Goal: Navigation & Orientation: Find specific page/section

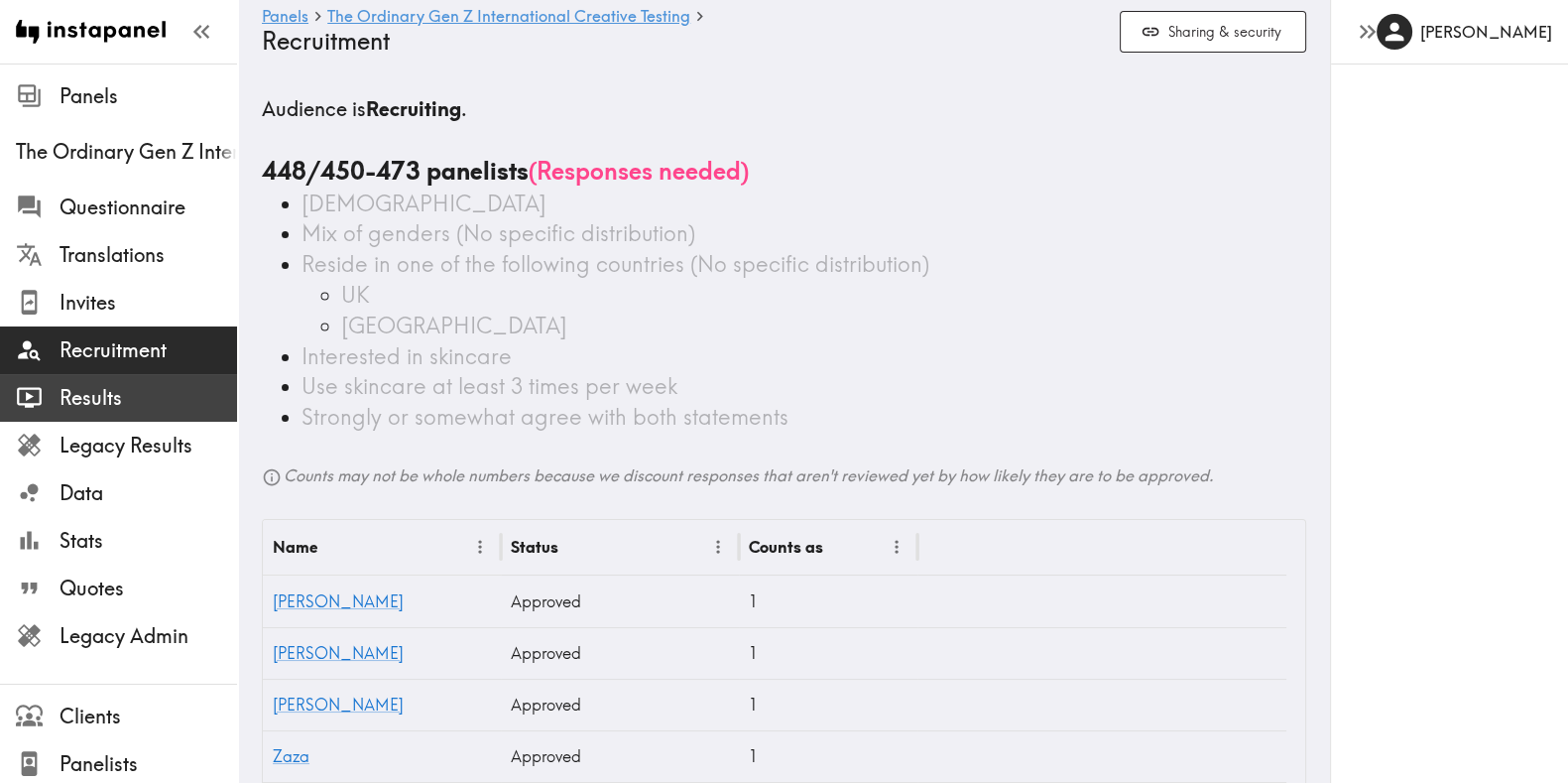
click at [109, 402] on span "Results" at bounding box center [149, 397] width 178 height 28
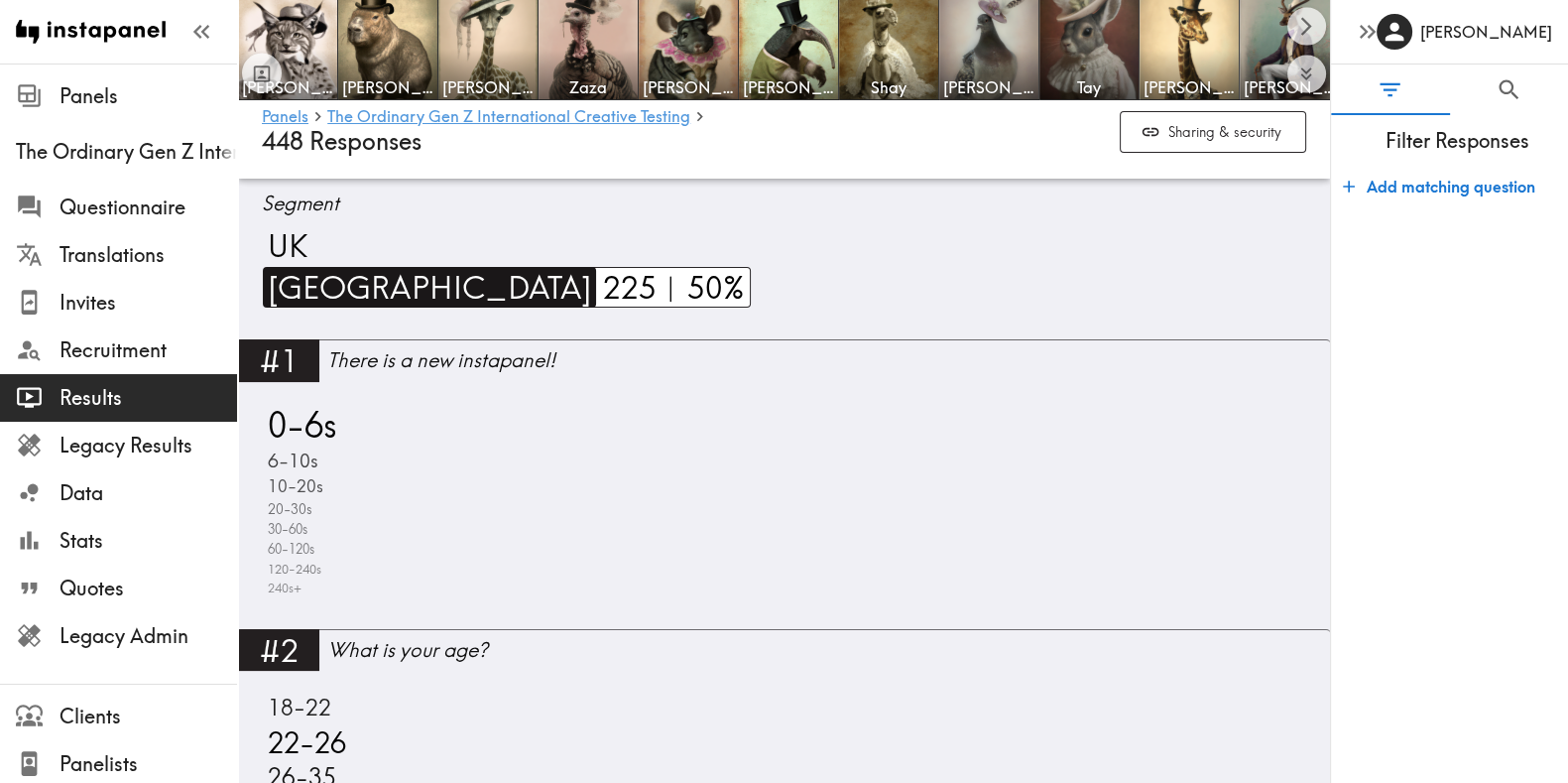
scroll to position [462, 0]
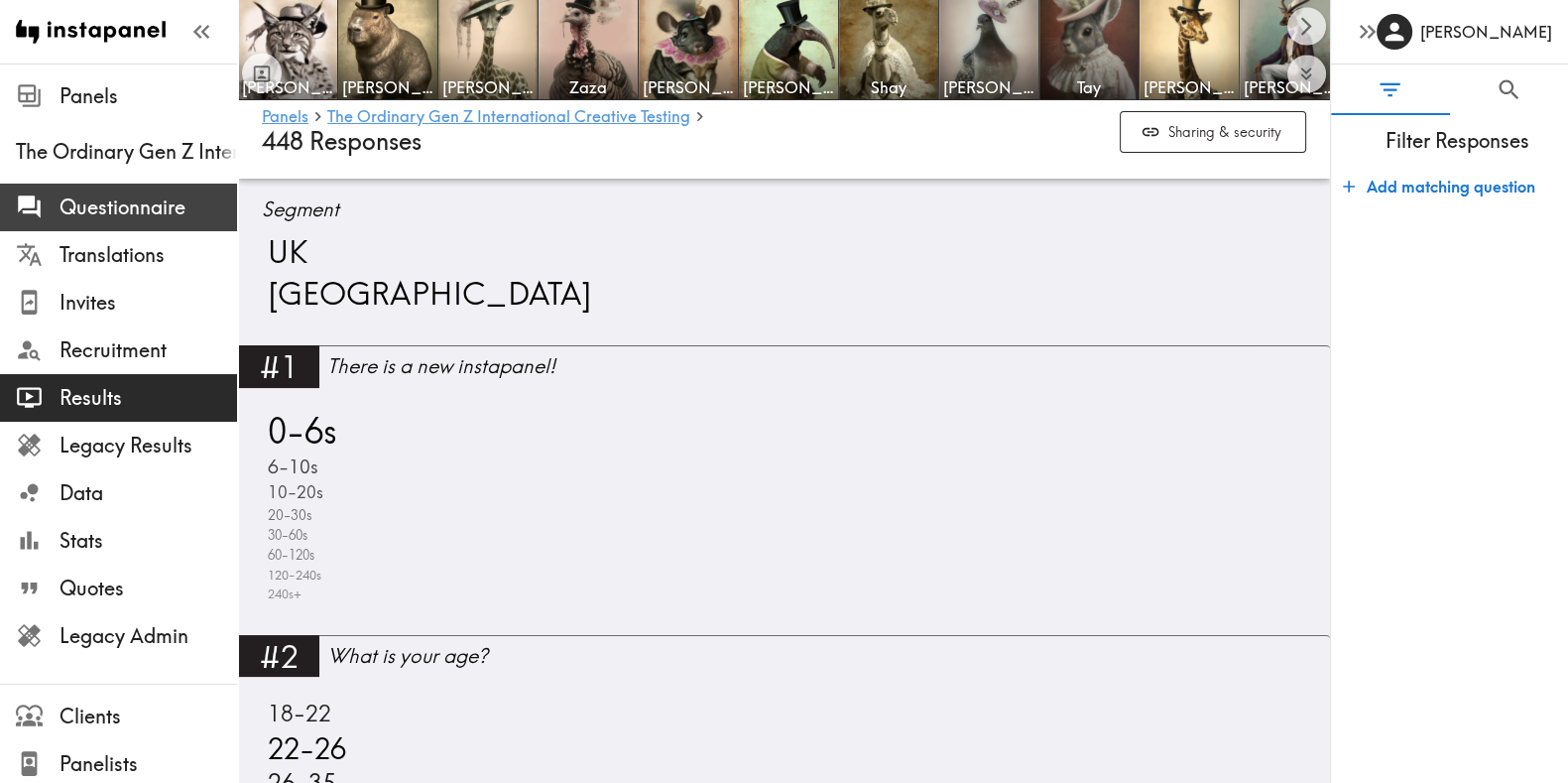
click at [112, 190] on span "Questionnaire" at bounding box center [149, 208] width 178 height 36
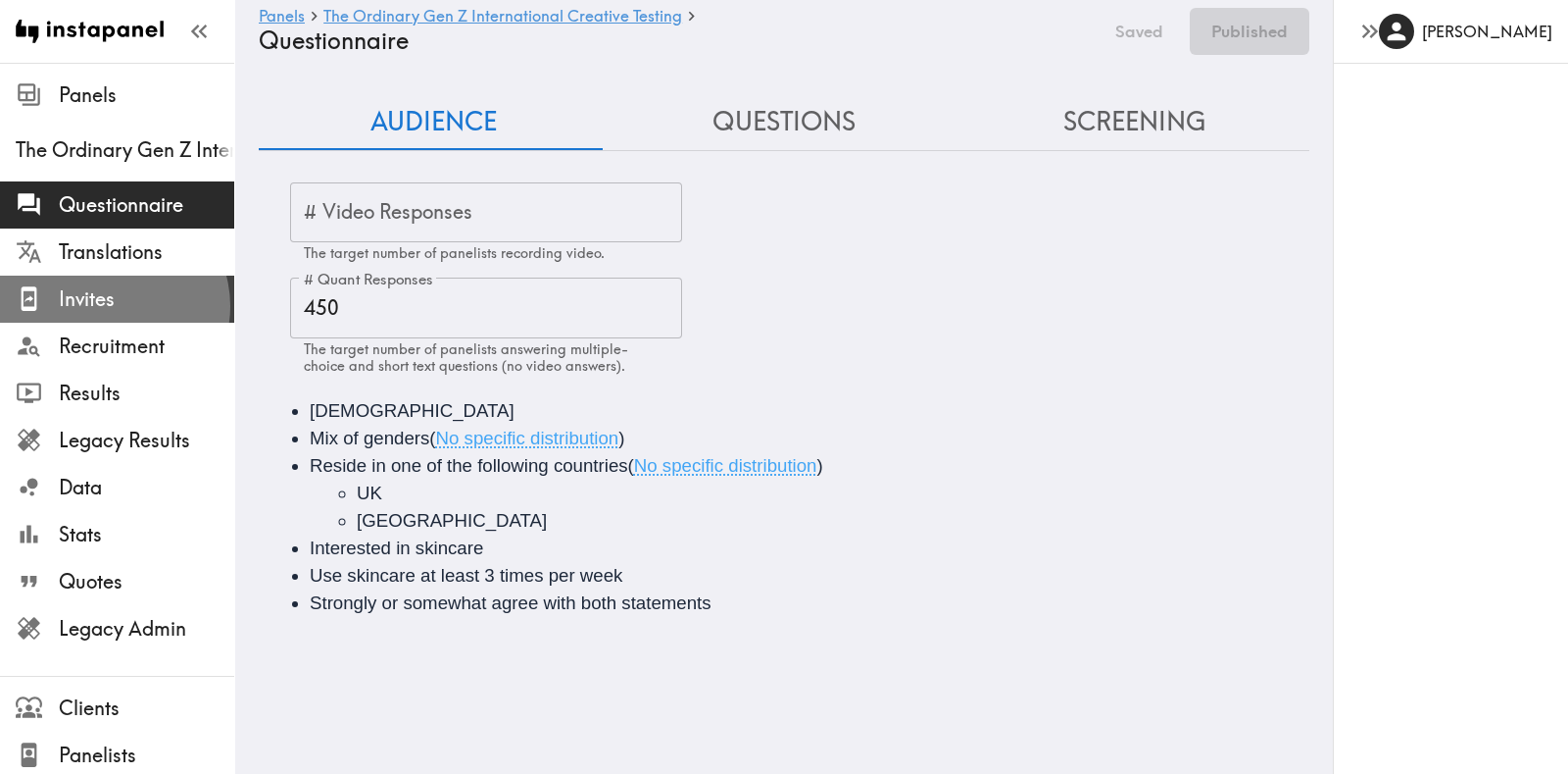
click at [112, 305] on span "Invites" at bounding box center [147, 299] width 176 height 28
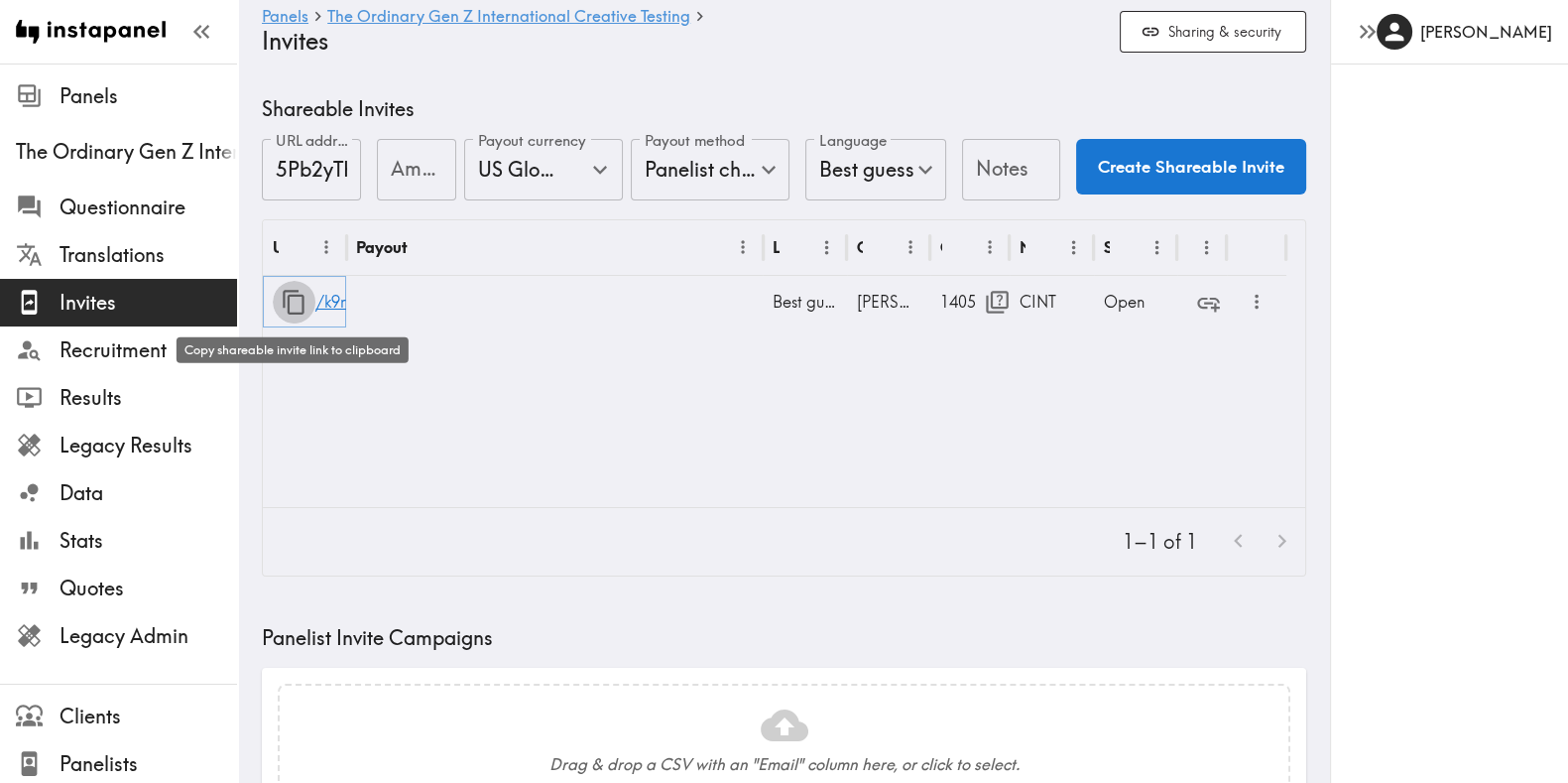
click at [288, 300] on icon "button" at bounding box center [294, 302] width 22 height 25
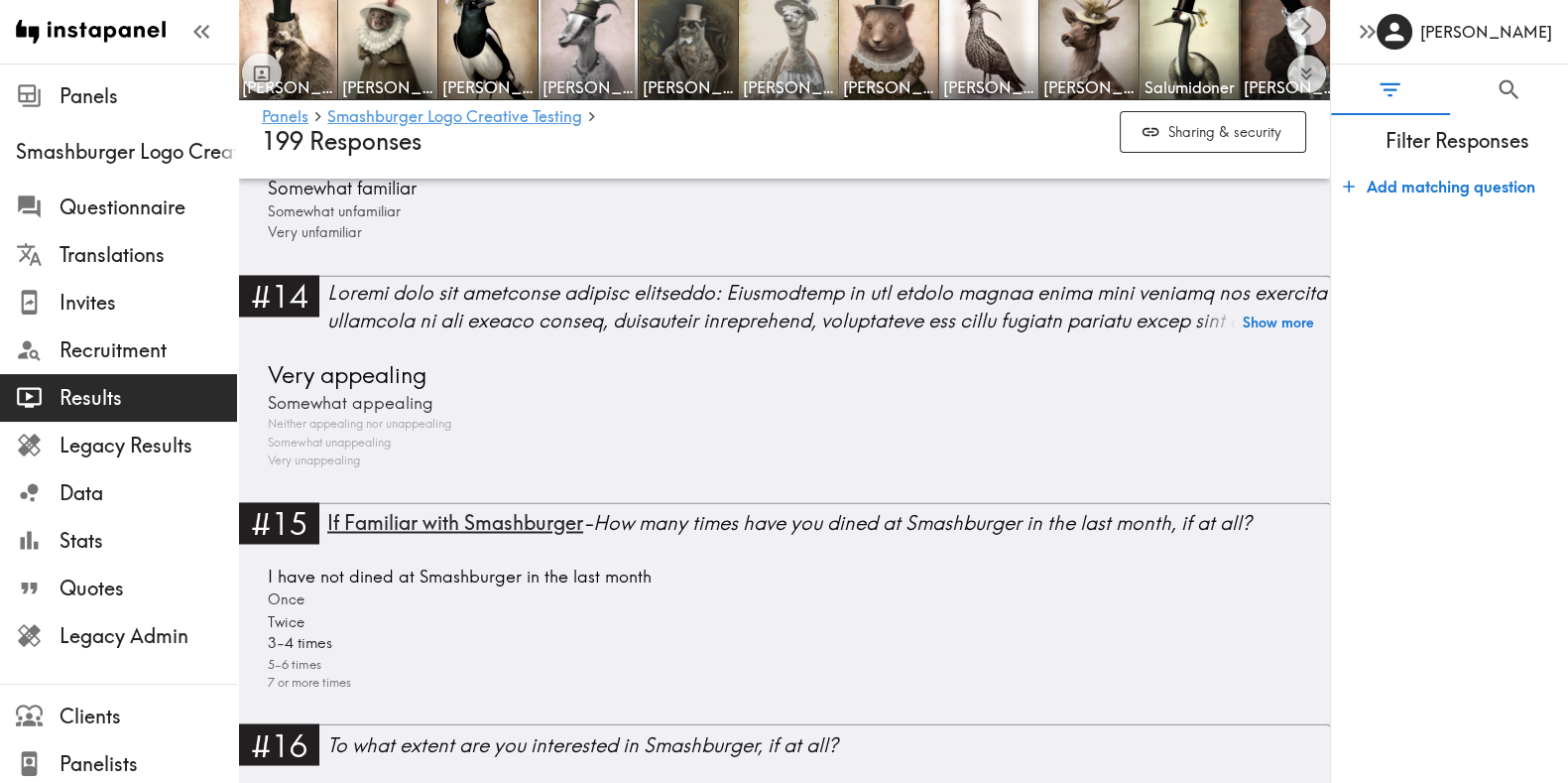
scroll to position [4093, 0]
